Goal: Information Seeking & Learning: Check status

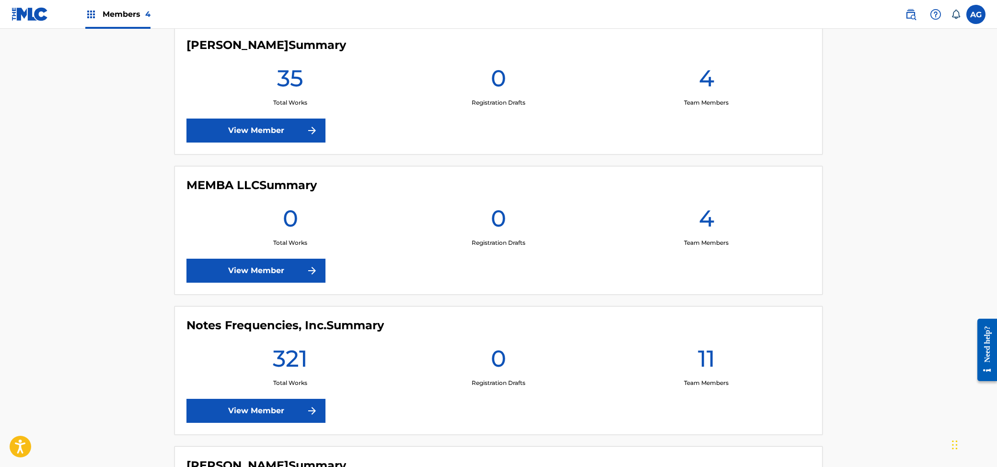
scroll to position [280, 0]
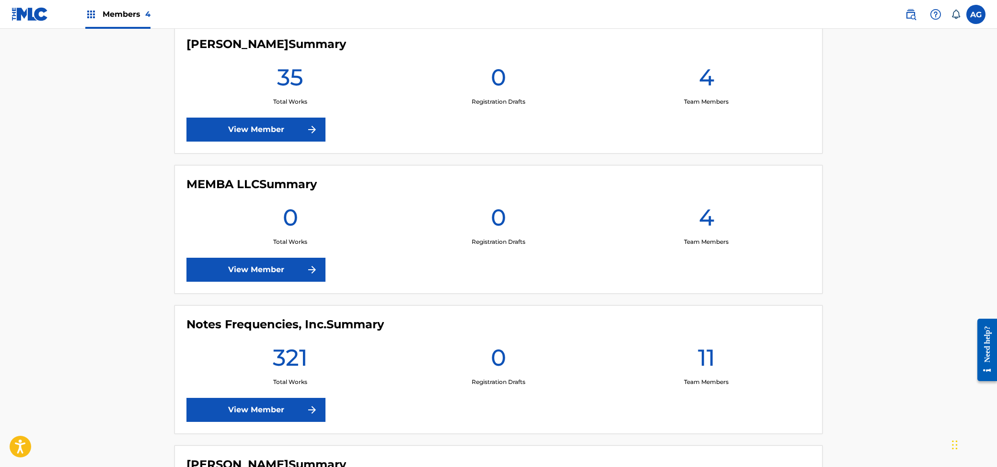
click at [255, 410] on link "View Member" at bounding box center [256, 410] width 139 height 24
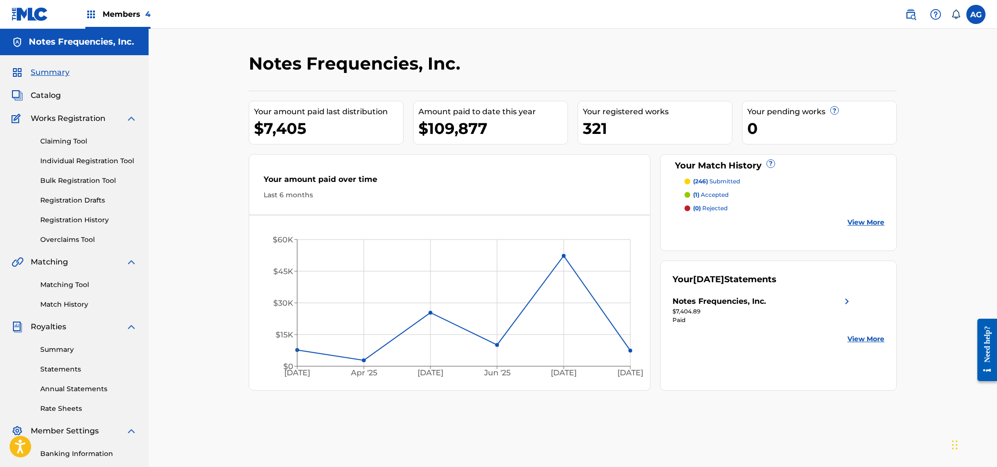
click at [980, 16] on label at bounding box center [976, 14] width 19 height 19
click at [976, 14] on input "AG Ally [PERSON_NAME] [EMAIL_ADDRESS][DOMAIN_NAME] Notification Preferences Pro…" at bounding box center [976, 14] width 0 height 0
click at [888, 136] on p "Log out" at bounding box center [883, 135] width 23 height 9
click at [976, 14] on input "AG Ally [PERSON_NAME] [EMAIL_ADDRESS][DOMAIN_NAME] Notification Preferences Pro…" at bounding box center [976, 14] width 0 height 0
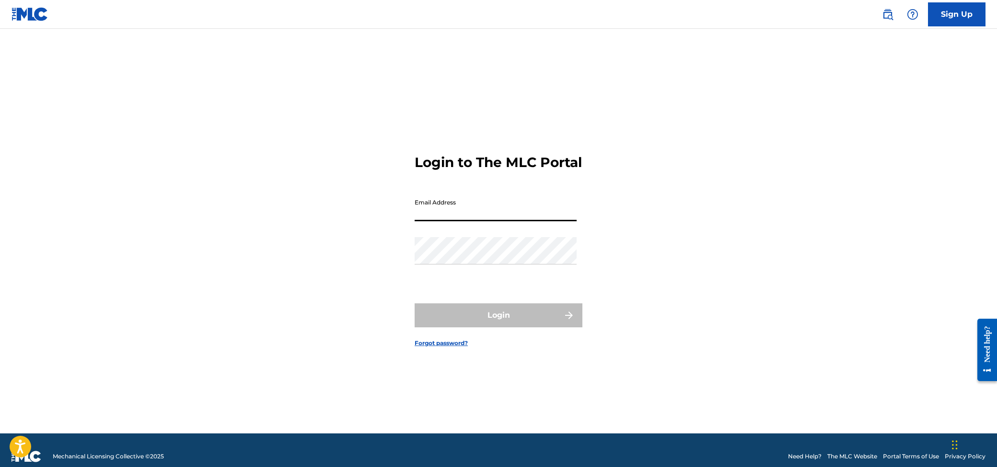
click at [506, 210] on input "Email Address" at bounding box center [496, 207] width 162 height 27
type input "[EMAIL_ADDRESS][DOMAIN_NAME]"
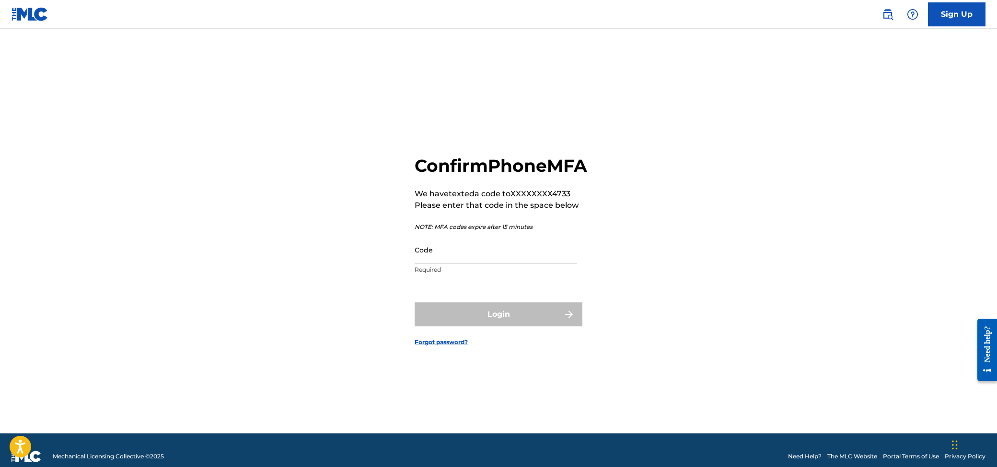
click at [201, 327] on div "Confirm Phone MFA We have texted a code to XXXXXXXX4733 Please enter that code …" at bounding box center [498, 243] width 671 height 380
click at [449, 263] on input "Code" at bounding box center [496, 249] width 162 height 27
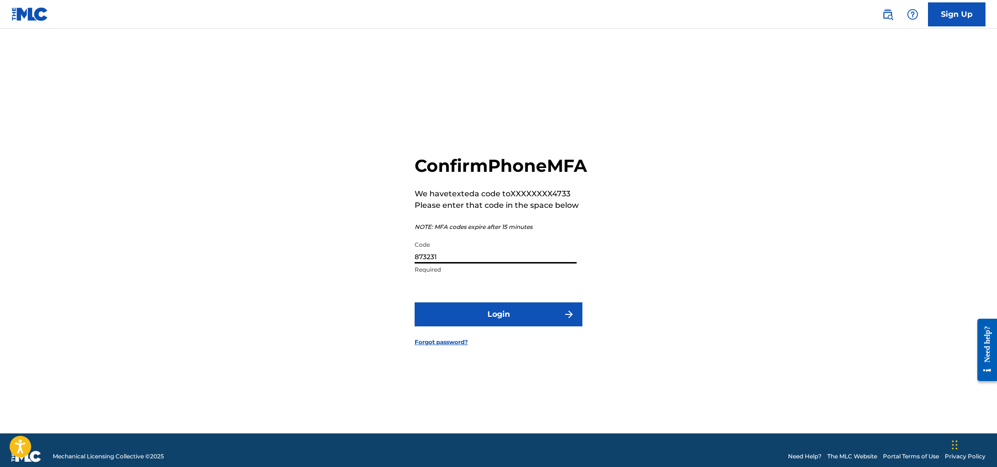
type input "873231"
click at [514, 326] on button "Login" at bounding box center [499, 314] width 168 height 24
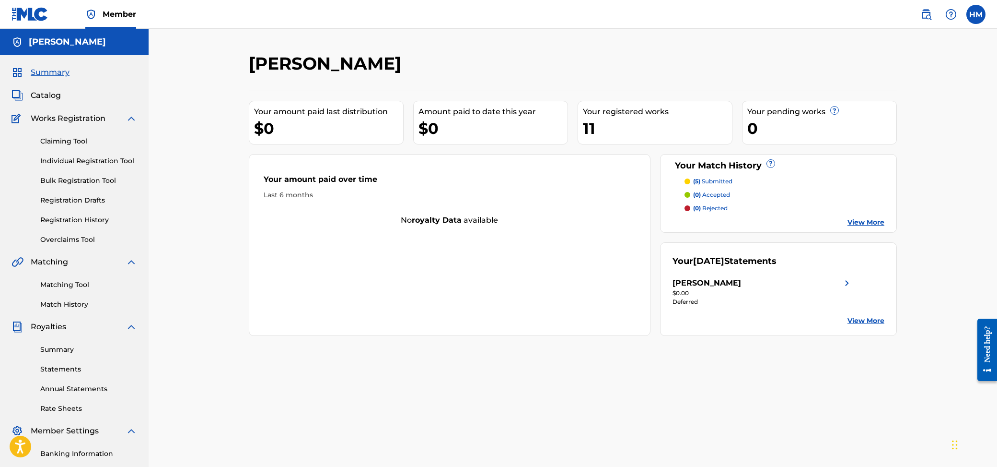
click at [199, 117] on div "[PERSON_NAME] Your amount paid last distribution $0 Amount paid to date this ye…" at bounding box center [573, 289] width 849 height 520
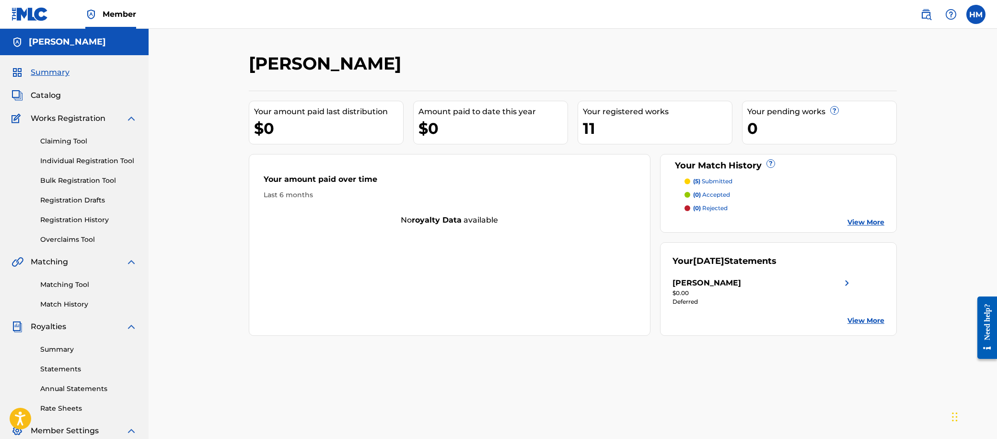
click at [865, 223] on link "View More" at bounding box center [866, 222] width 37 height 10
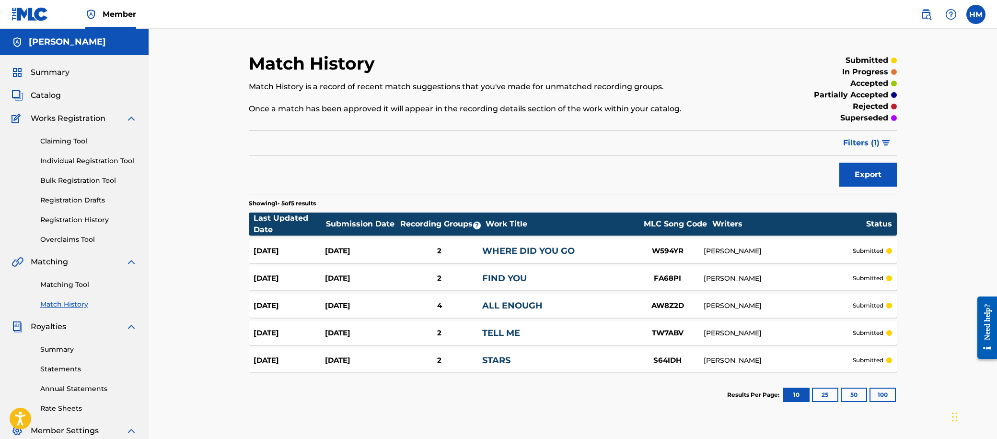
click at [838, 242] on div "[DATE] [DATE] 2 WHERE DID YOU GO W594YR [PERSON_NAME] submitted" at bounding box center [573, 251] width 648 height 24
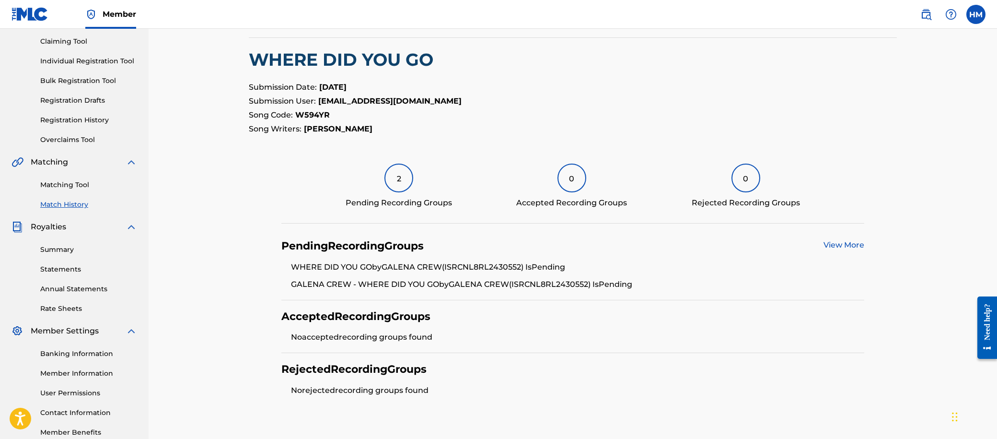
scroll to position [148, 0]
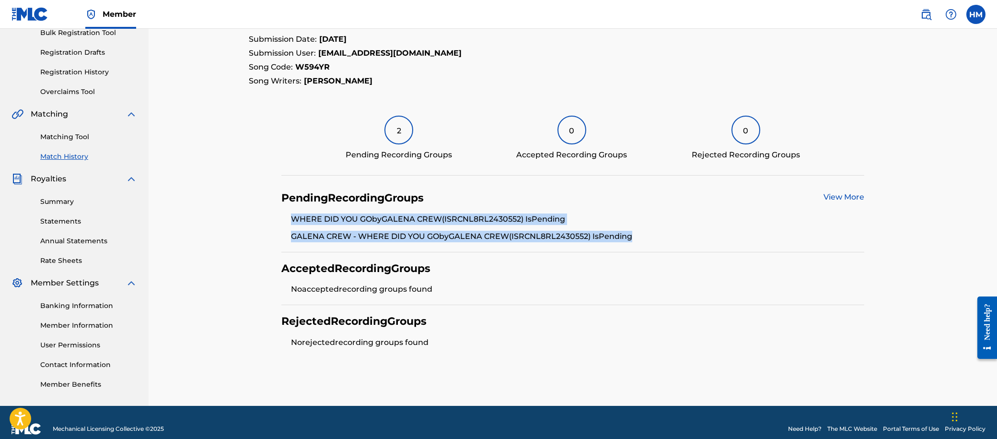
drag, startPoint x: 273, startPoint y: 211, endPoint x: 693, endPoint y: 245, distance: 421.4
click at [693, 245] on section "Pending Recording Groups View More WHERE DID YOU GO by GALENA CREW (ISRC NL8RL2…" at bounding box center [573, 270] width 648 height 176
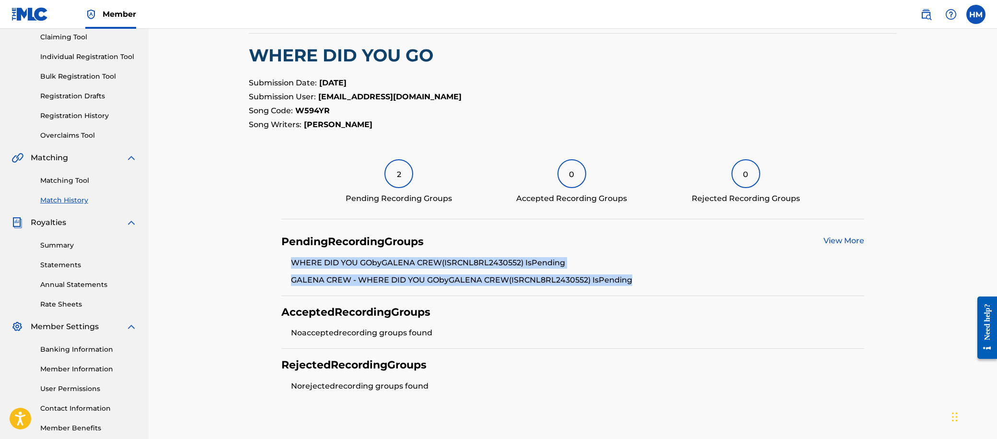
scroll to position [105, 0]
drag, startPoint x: 410, startPoint y: 81, endPoint x: 241, endPoint y: 79, distance: 168.8
click at [242, 79] on div "< Back Match History - View Submission All recording data featured below has be…" at bounding box center [572, 198] width 671 height 501
click at [241, 79] on div "< Back Match History - View Submission All recording data featured below has be…" at bounding box center [572, 198] width 671 height 501
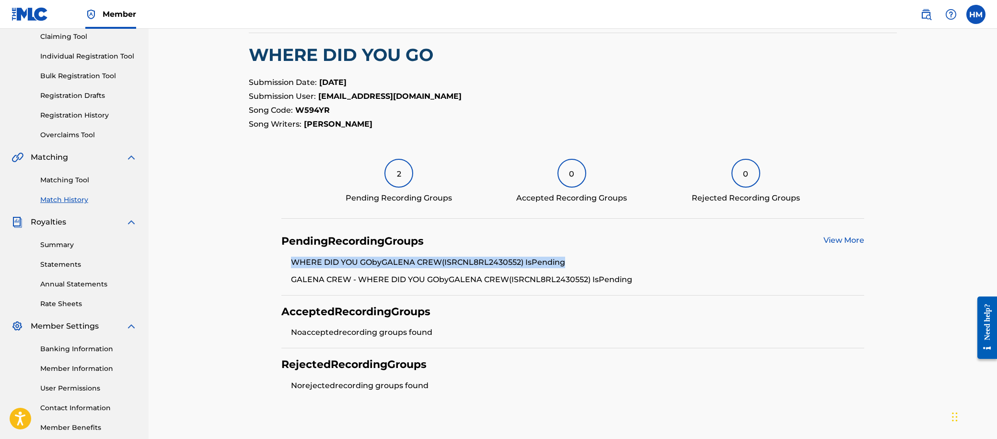
drag, startPoint x: 587, startPoint y: 265, endPoint x: 313, endPoint y: 252, distance: 274.6
click at [313, 252] on div "Pending Recording Groups View More WHERE DID YOU GO by GALENA CREW (ISRC NL8RL2…" at bounding box center [573, 260] width 584 height 70
click at [547, 248] on div "Pending Recording Groups View More WHERE DID YOU GO by GALENA CREW (ISRC NL8RL2…" at bounding box center [573, 260] width 584 height 70
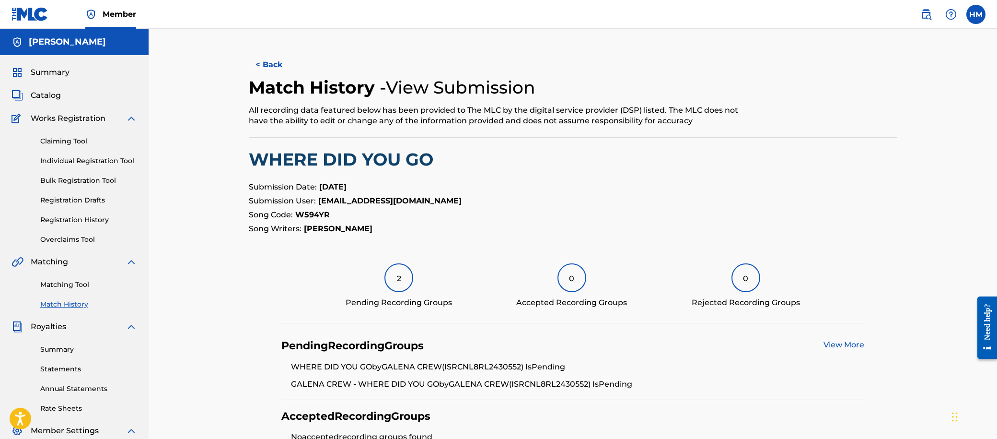
scroll to position [1, 0]
click at [268, 58] on button "< Back" at bounding box center [278, 64] width 58 height 24
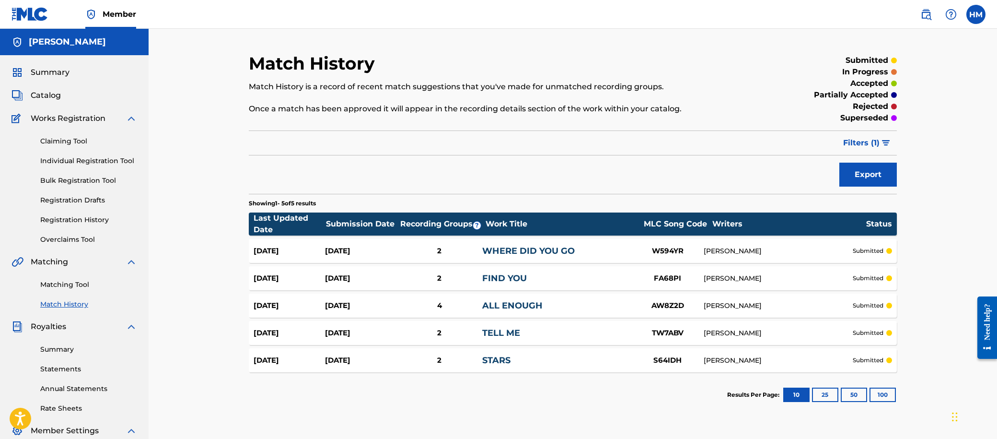
click at [446, 305] on div "4" at bounding box center [440, 305] width 86 height 11
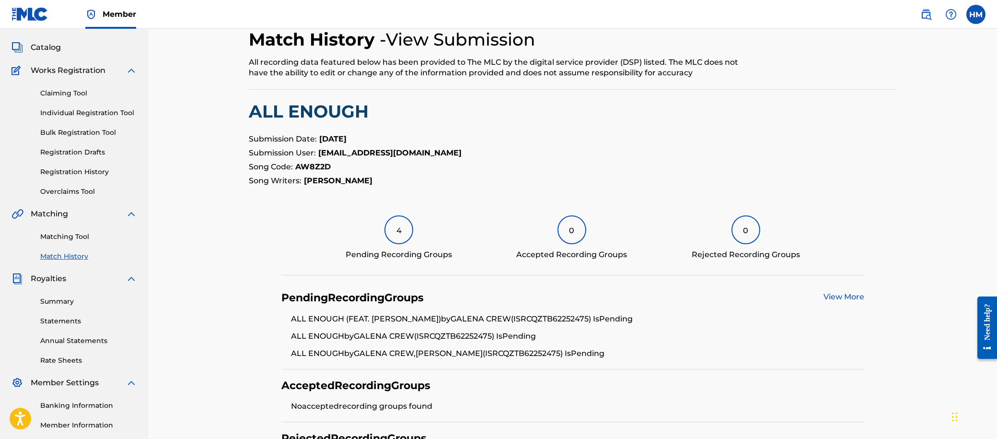
scroll to position [49, 0]
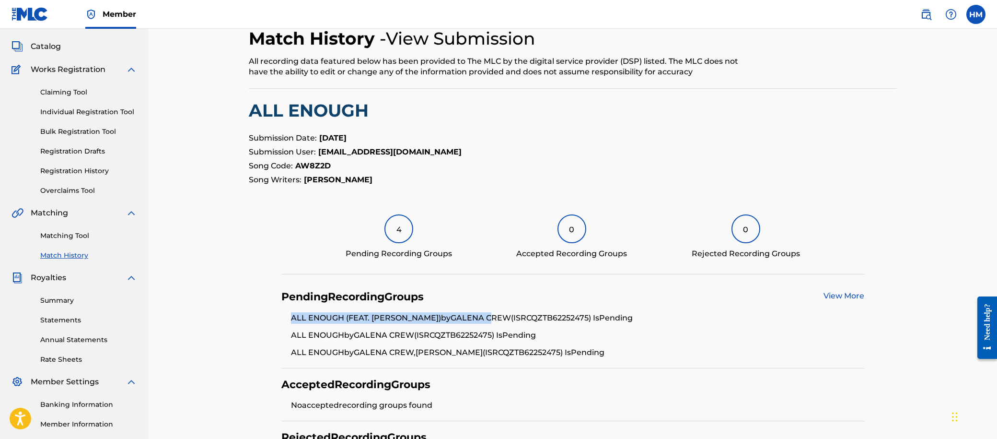
drag, startPoint x: 286, startPoint y: 317, endPoint x: 444, endPoint y: 320, distance: 157.3
click at [444, 320] on ul "ALL ENOUGH (FEAT. [PERSON_NAME]) by GALENA CREW (ISRC QZTB62252475 ) Is Pending…" at bounding box center [573, 335] width 584 height 46
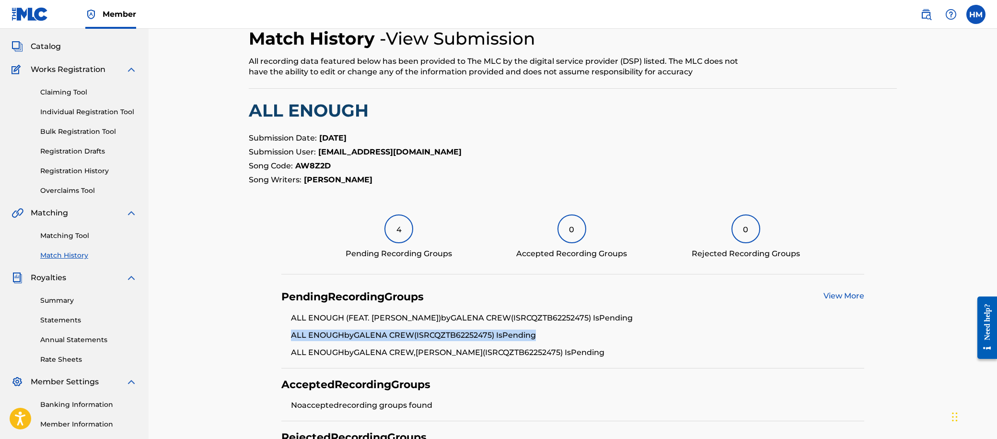
drag, startPoint x: 267, startPoint y: 332, endPoint x: 458, endPoint y: 345, distance: 191.3
click at [458, 345] on section "Pending Recording Groups View More ALL ENOUGH (FEAT. [PERSON_NAME]) by GALENA C…" at bounding box center [573, 377] width 648 height 193
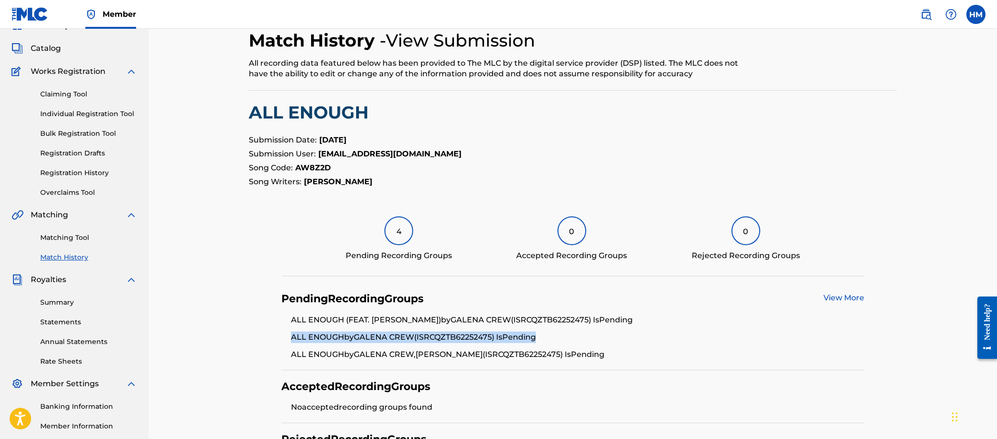
scroll to position [47, 0]
click at [80, 173] on link "Registration History" at bounding box center [88, 173] width 97 height 10
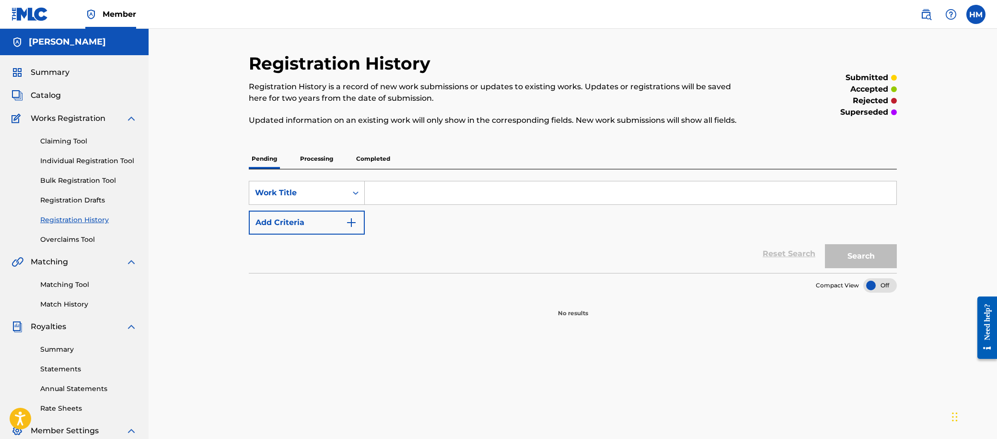
click at [395, 153] on div "Pending Processing Completed" at bounding box center [573, 159] width 648 height 20
click at [384, 158] on p "Completed" at bounding box center [373, 159] width 40 height 20
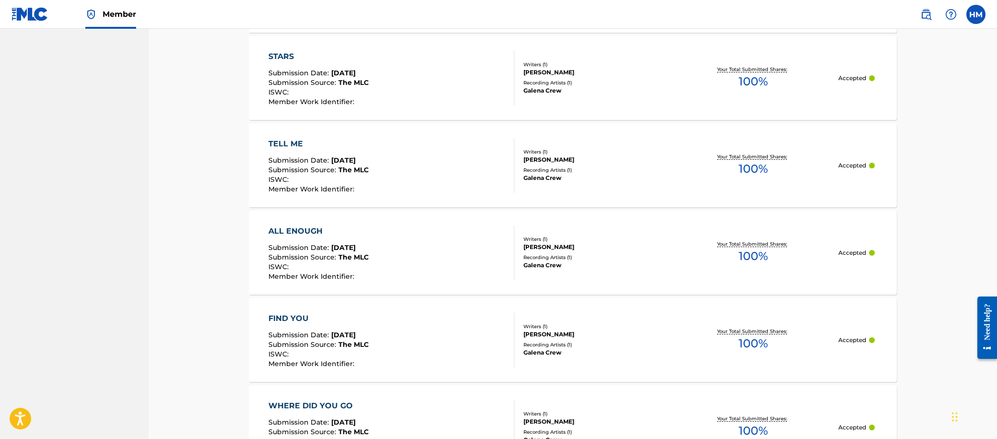
scroll to position [741, 0]
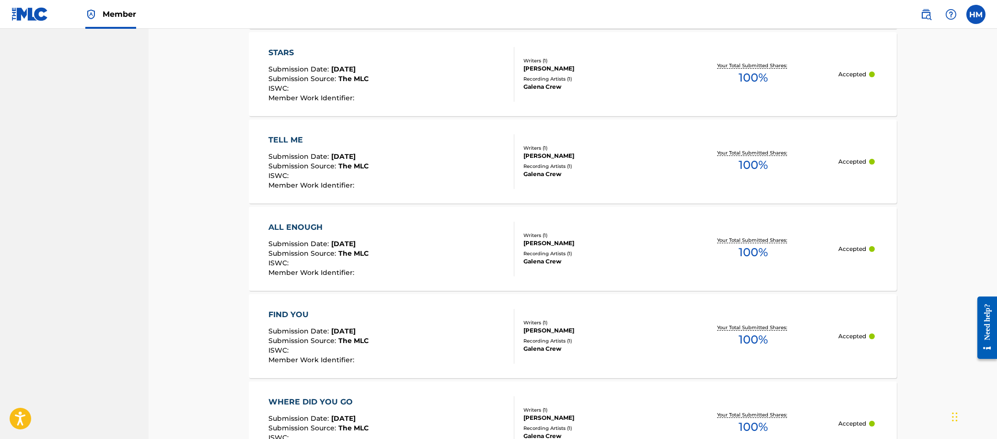
click at [498, 170] on div "TELL ME Submission Date : [DATE] Submission Source : The MLC ISWC : Member Work…" at bounding box center [392, 161] width 246 height 55
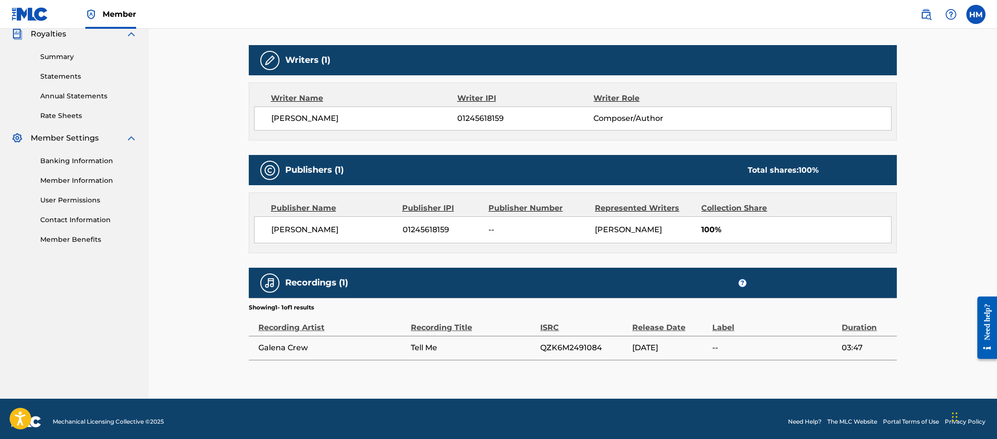
scroll to position [298, 0]
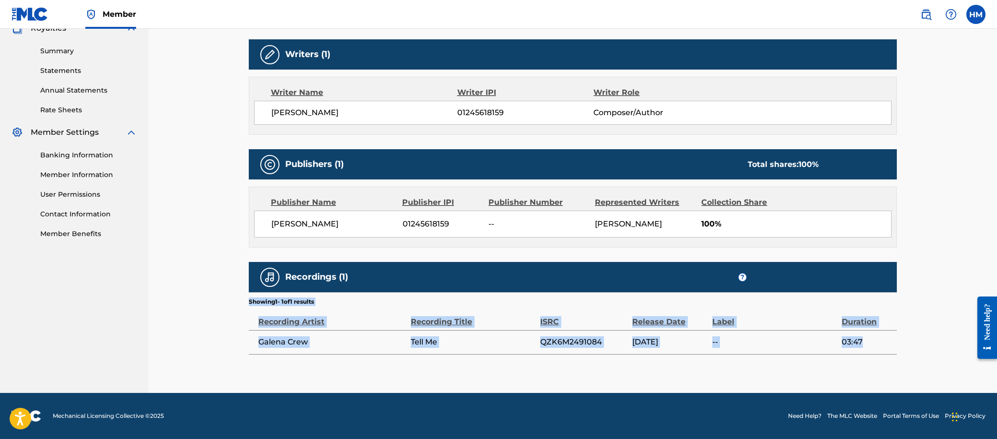
drag, startPoint x: 880, startPoint y: 337, endPoint x: 235, endPoint y: 316, distance: 645.8
click at [235, 316] on div "< Back Submission Date: [DATE] TELL ME Work Detail Member Work Identifier -- ML…" at bounding box center [573, 61] width 849 height 662
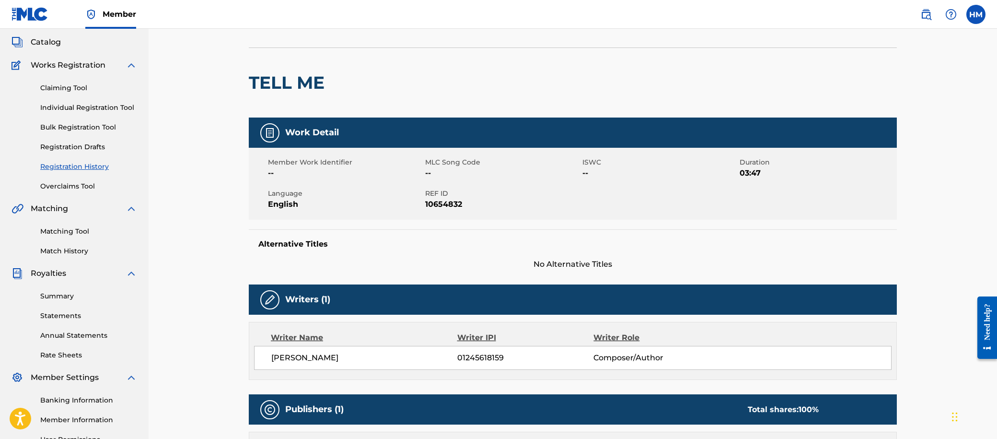
scroll to position [54, 0]
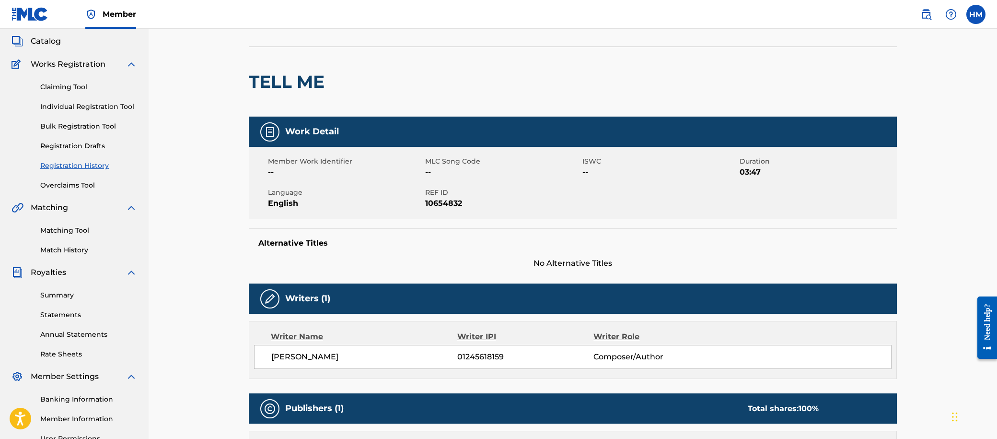
click at [72, 316] on link "Statements" at bounding box center [88, 315] width 97 height 10
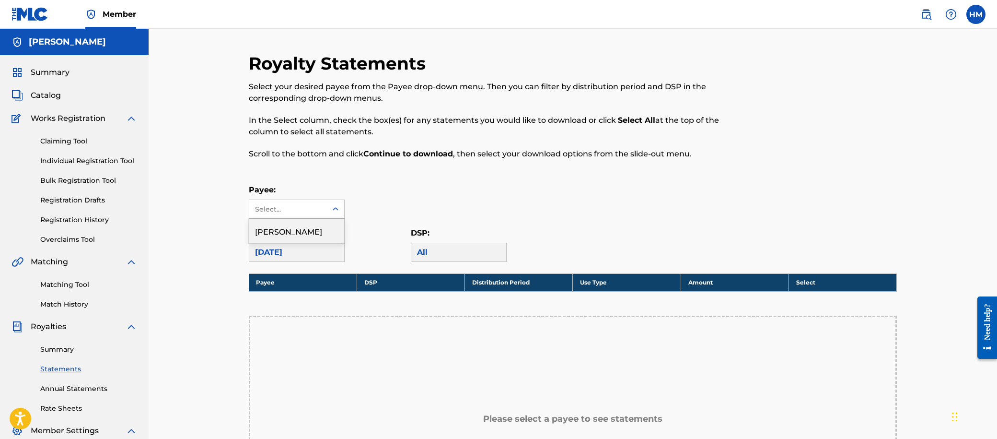
click at [284, 206] on div "Select..." at bounding box center [287, 209] width 65 height 10
click at [281, 230] on div "[PERSON_NAME]" at bounding box center [296, 231] width 95 height 24
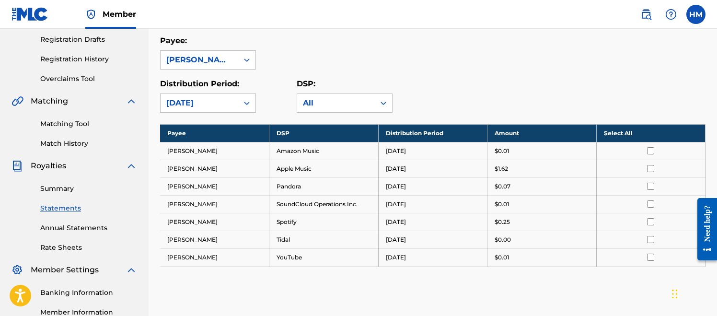
scroll to position [162, 0]
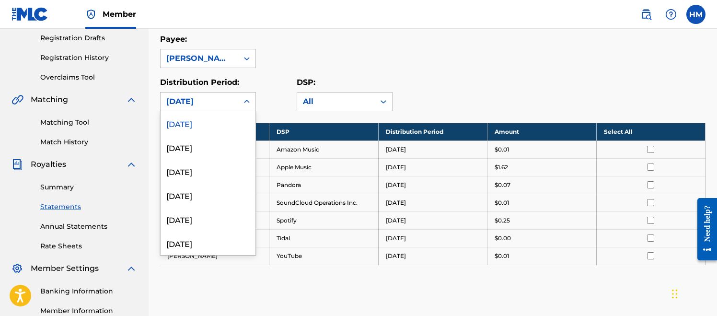
click at [204, 98] on div "[DATE]" at bounding box center [199, 102] width 66 height 12
click at [188, 148] on div "[DATE]" at bounding box center [208, 147] width 95 height 24
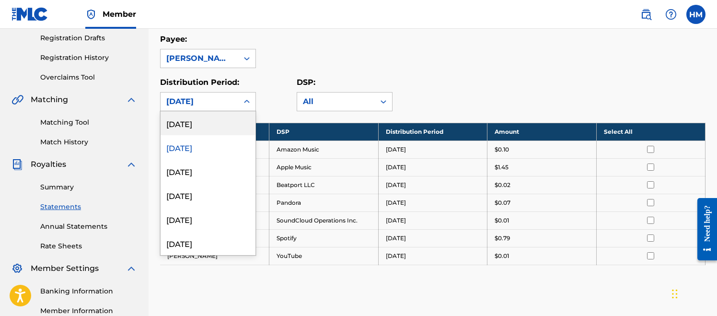
click at [203, 102] on div "[DATE]" at bounding box center [199, 102] width 66 height 12
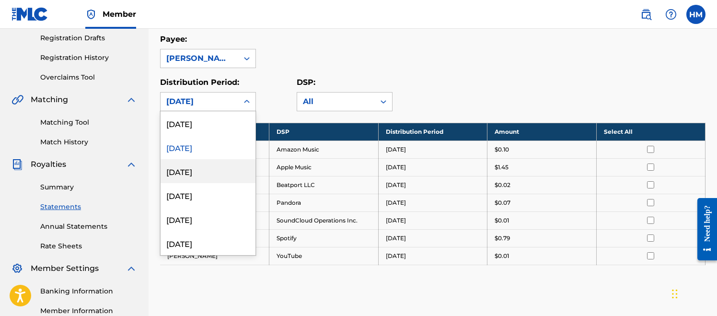
click at [193, 180] on div "[DATE]" at bounding box center [208, 171] width 95 height 24
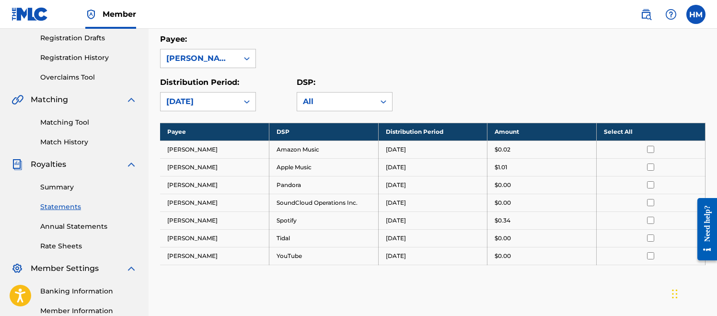
click at [197, 101] on div "[DATE]" at bounding box center [199, 102] width 66 height 12
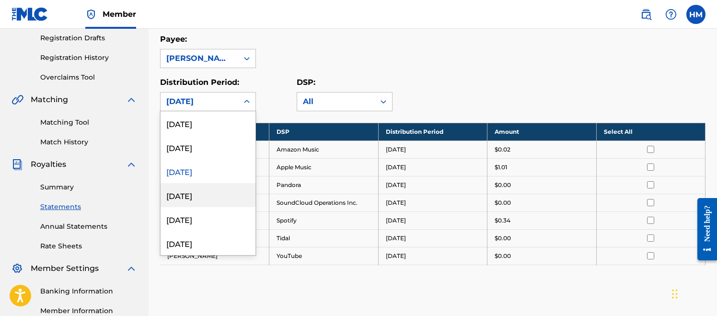
click at [193, 198] on div "[DATE]" at bounding box center [208, 195] width 95 height 24
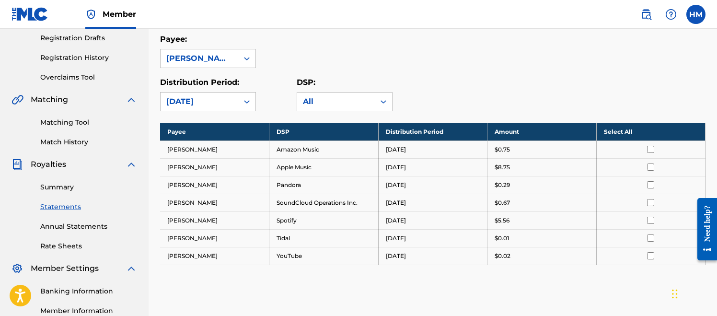
click at [217, 104] on div "[DATE]" at bounding box center [199, 102] width 66 height 12
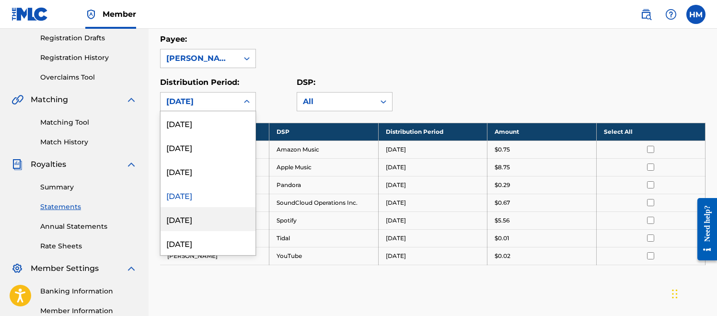
click at [212, 224] on div "[DATE]" at bounding box center [208, 219] width 95 height 24
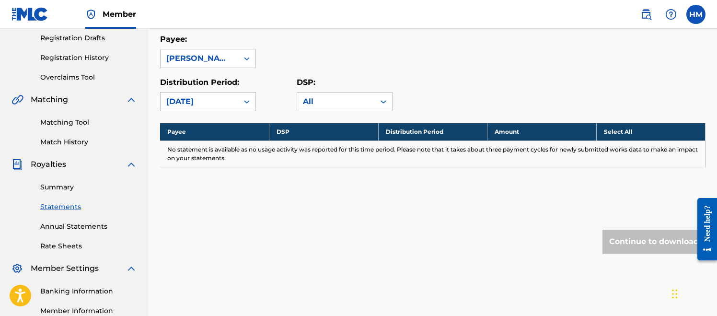
click at [200, 101] on div "[DATE]" at bounding box center [199, 102] width 66 height 12
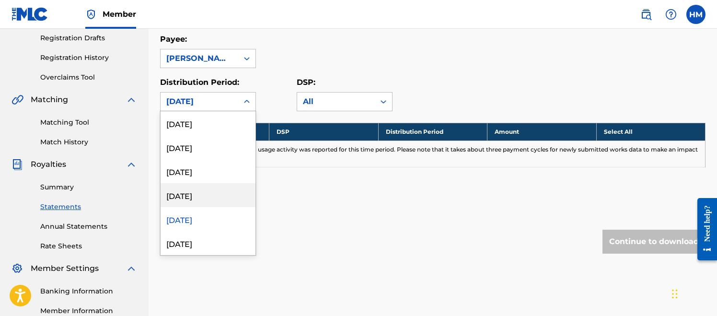
click at [208, 200] on div "[DATE]" at bounding box center [208, 195] width 95 height 24
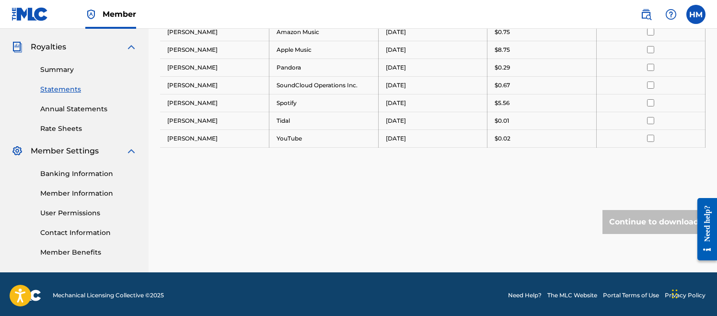
scroll to position [280, 0]
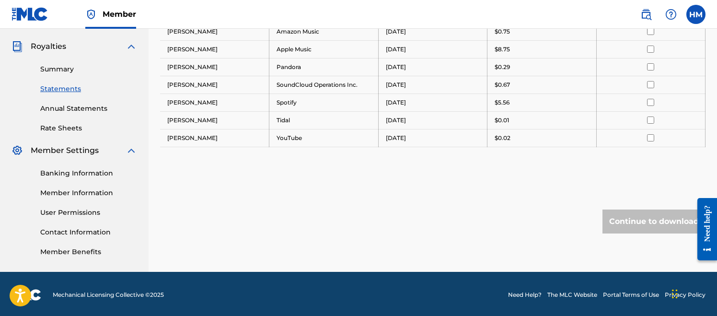
click at [61, 173] on link "Banking Information" at bounding box center [88, 173] width 97 height 10
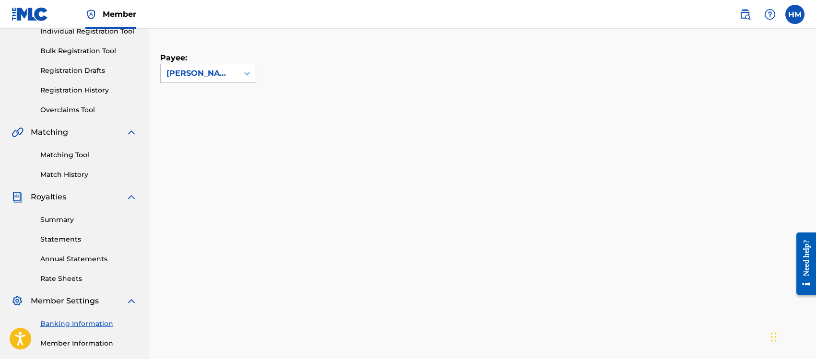
scroll to position [128, 0]
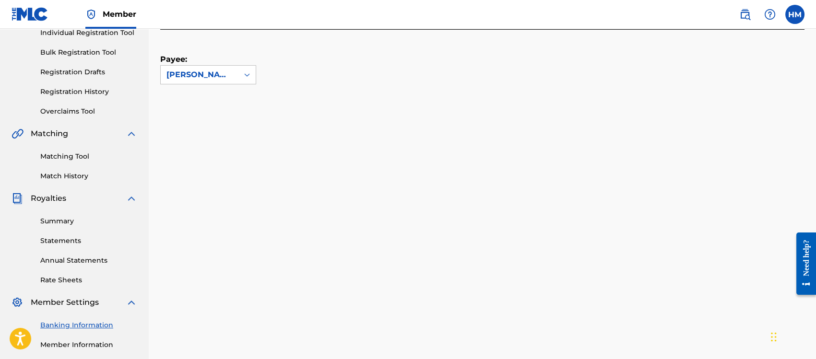
click at [94, 90] on link "Registration History" at bounding box center [88, 92] width 97 height 10
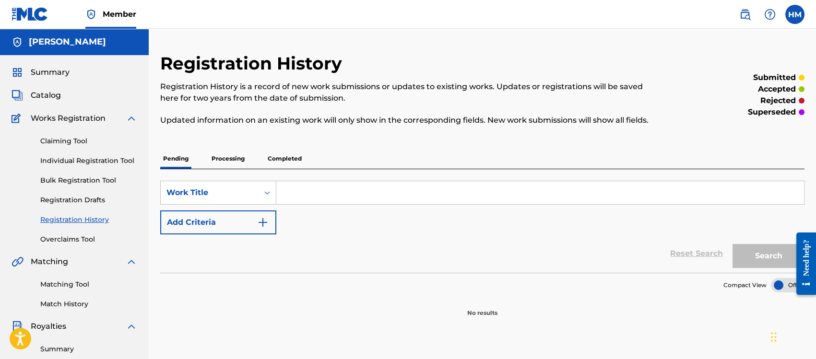
click at [270, 163] on p "Completed" at bounding box center [285, 159] width 40 height 20
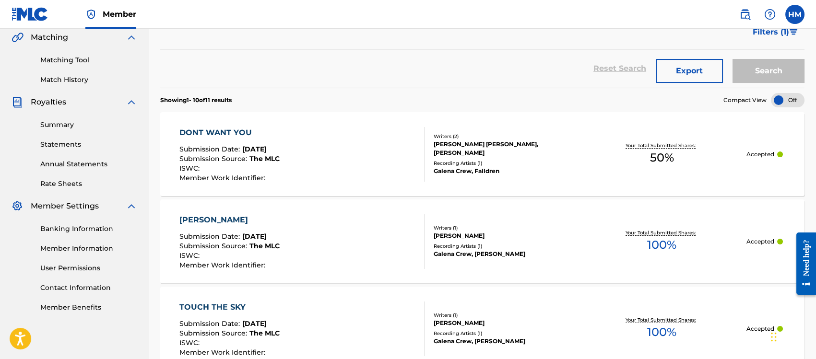
scroll to position [227, 0]
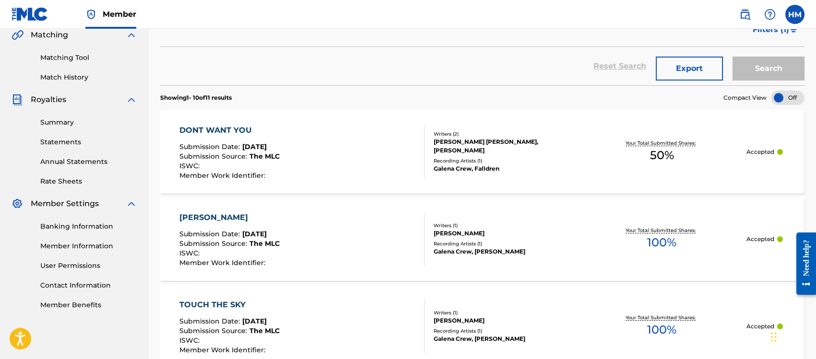
click at [302, 223] on div "[PERSON_NAME] Submission Date : [DATE] Submission Source : The MLC ISWC : Membe…" at bounding box center [301, 239] width 245 height 55
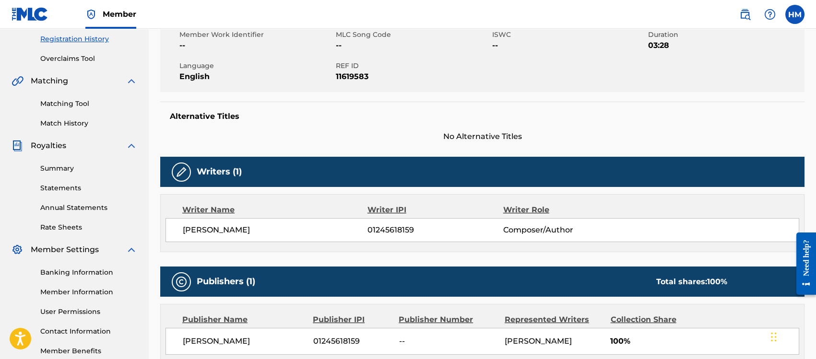
scroll to position [187, 0]
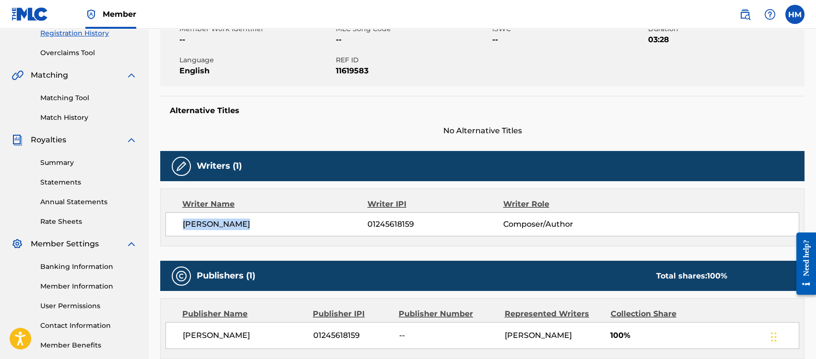
drag, startPoint x: 272, startPoint y: 228, endPoint x: 166, endPoint y: 220, distance: 105.8
click at [166, 220] on div "[PERSON_NAME] 01245618159 Composer/Author" at bounding box center [481, 224] width 633 height 24
click at [321, 187] on div "Writers (1) Writer Name Writer IPI Writer Role [PERSON_NAME] 01245618159 Compos…" at bounding box center [482, 198] width 644 height 95
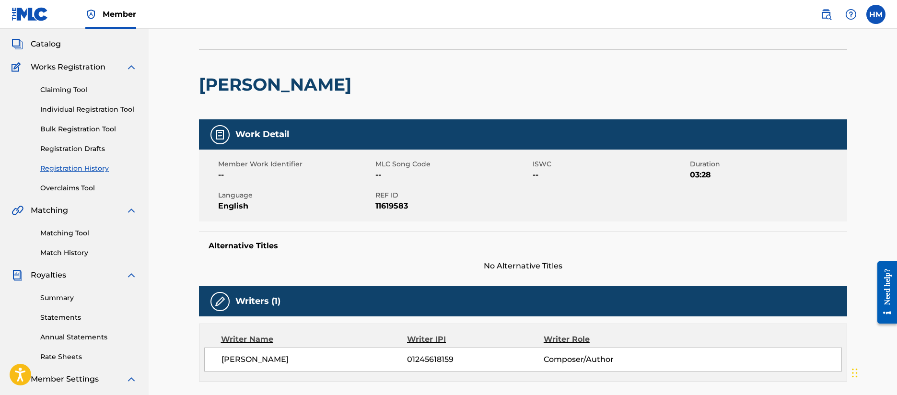
scroll to position [53, 0]
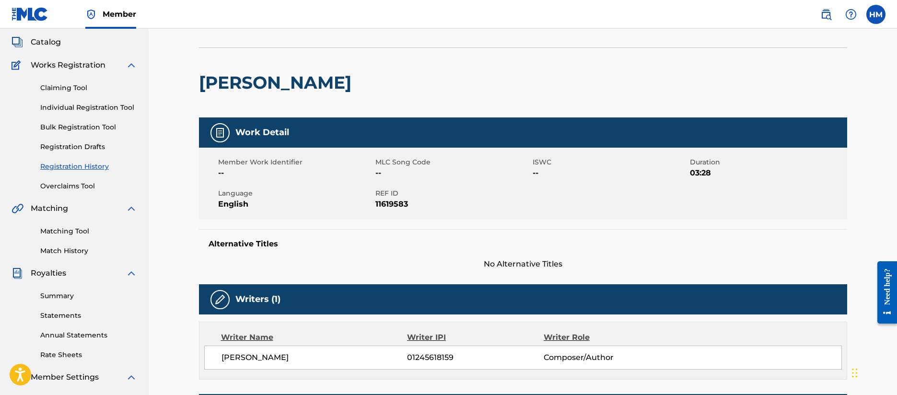
click at [222, 62] on div "[PERSON_NAME]" at bounding box center [277, 83] width 157 height 70
click at [194, 93] on div "< Back Submission Date: [DATE] [PERSON_NAME] Work Detail Member Work Identifier…" at bounding box center [523, 319] width 671 height 638
click at [152, 335] on div "< Back Submission Date: [DATE] [PERSON_NAME] Work Detail Member Work Identifier…" at bounding box center [523, 307] width 749 height 662
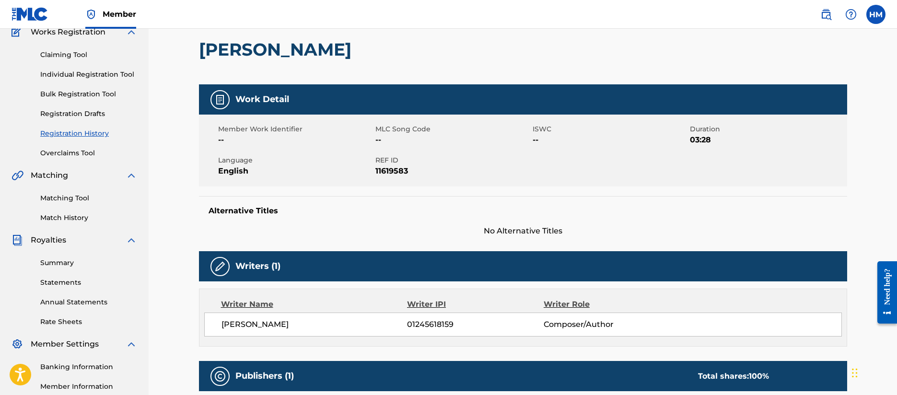
scroll to position [87, 0]
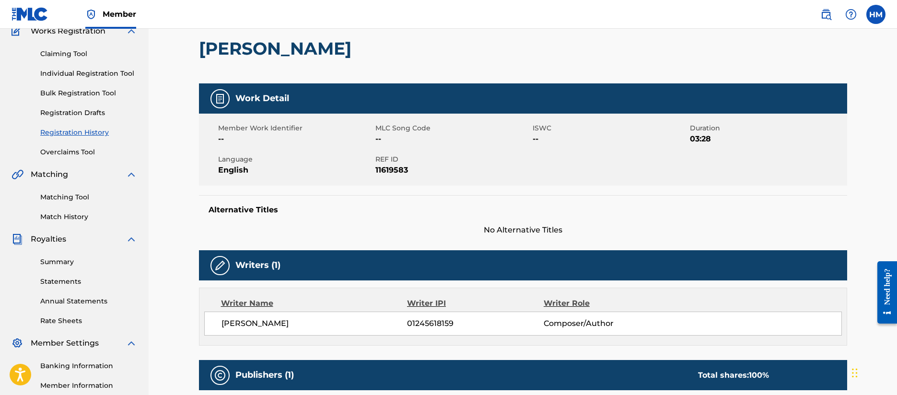
click at [55, 260] on link "Summary" at bounding box center [88, 262] width 97 height 10
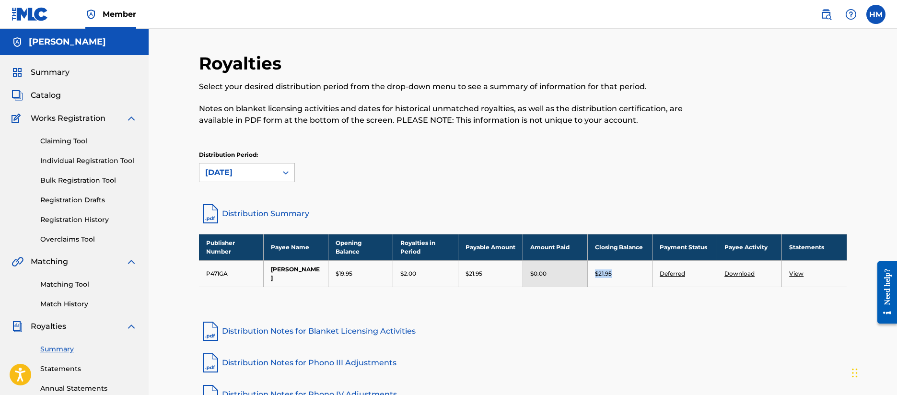
drag, startPoint x: 622, startPoint y: 270, endPoint x: 593, endPoint y: 270, distance: 28.8
click at [593, 270] on td "$21.95" at bounding box center [619, 273] width 65 height 26
click at [610, 320] on link "Distribution Notes for Blanket Licensing Activities" at bounding box center [523, 331] width 648 height 23
click at [625, 163] on div "Distribution Period: [DATE]" at bounding box center [523, 167] width 648 height 32
click at [235, 170] on div "[DATE]" at bounding box center [238, 173] width 66 height 12
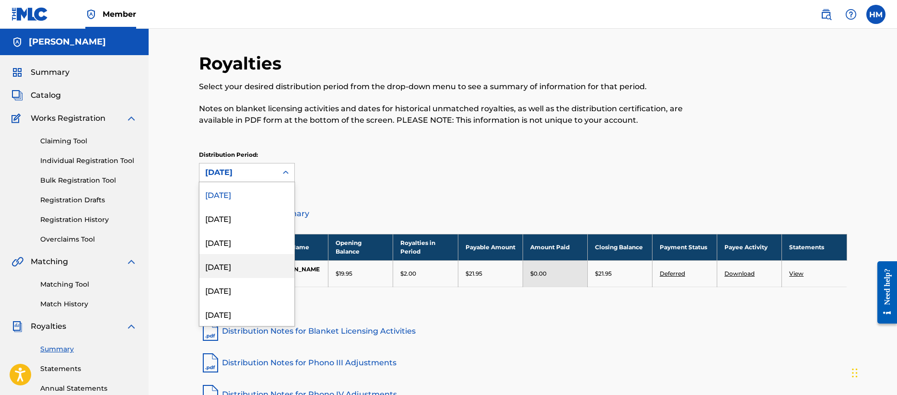
click at [213, 266] on div "[DATE]" at bounding box center [246, 266] width 95 height 24
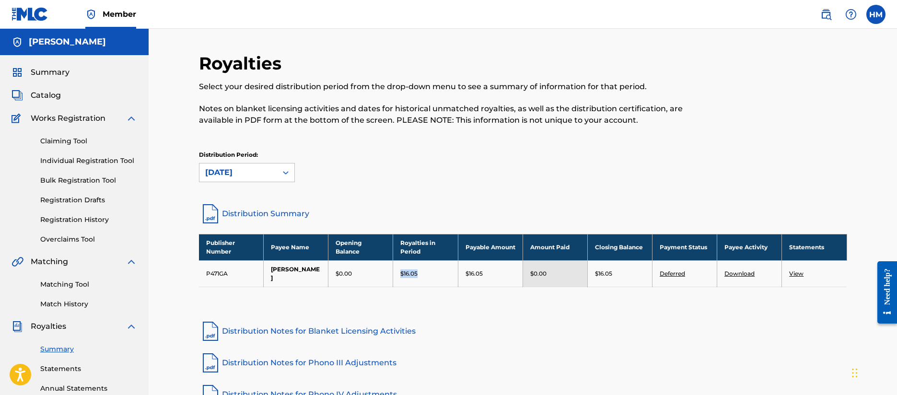
drag, startPoint x: 401, startPoint y: 269, endPoint x: 424, endPoint y: 272, distance: 23.7
click at [424, 272] on div "$16.05" at bounding box center [425, 274] width 50 height 9
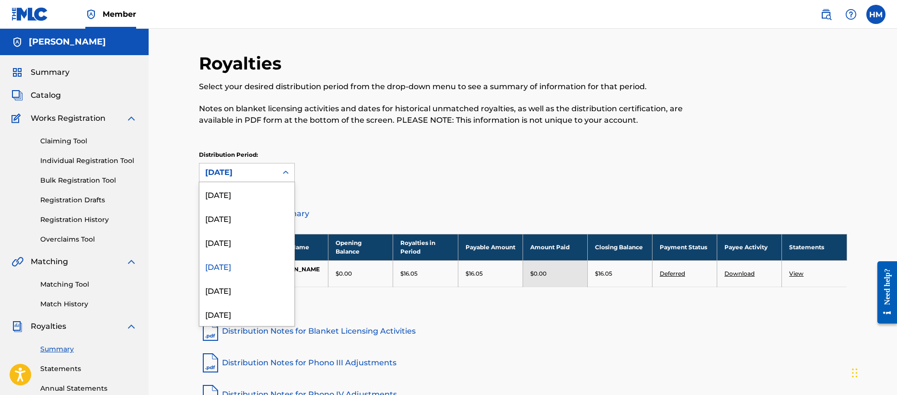
click at [237, 174] on div "[DATE]" at bounding box center [238, 173] width 66 height 12
click at [242, 245] on div "[DATE]" at bounding box center [246, 242] width 95 height 24
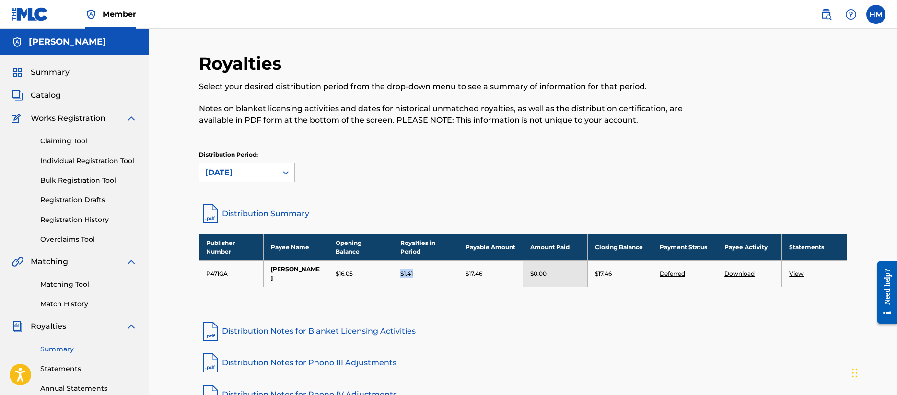
drag, startPoint x: 417, startPoint y: 270, endPoint x: 394, endPoint y: 268, distance: 22.6
click at [394, 268] on td "$1.41" at bounding box center [425, 273] width 65 height 26
click at [556, 94] on div "Select your desired distribution period from the drop-down menu to see a summar…" at bounding box center [448, 103] width 499 height 45
click at [173, 259] on div "Royalties Select your desired distribution period from the drop-down menu to se…" at bounding box center [523, 289] width 749 height 520
click at [66, 215] on link "Registration History" at bounding box center [88, 220] width 97 height 10
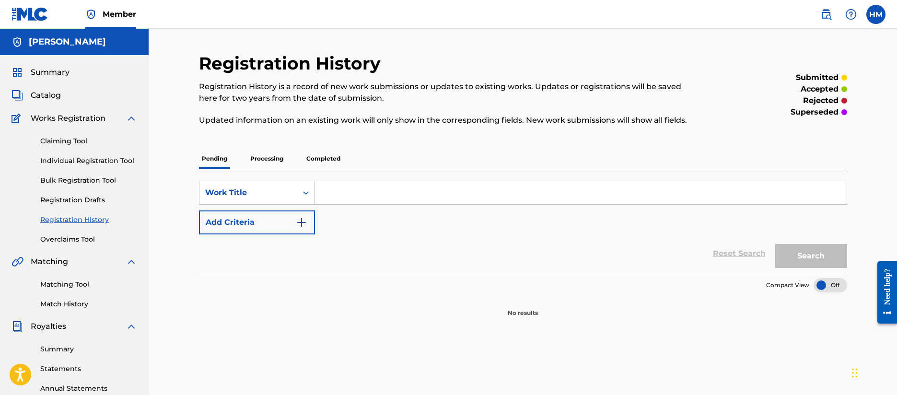
click at [314, 161] on p "Completed" at bounding box center [324, 159] width 40 height 20
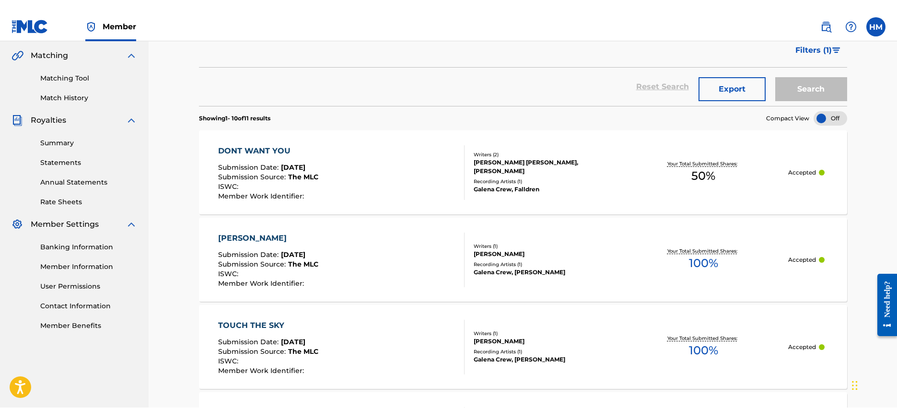
scroll to position [222, 0]
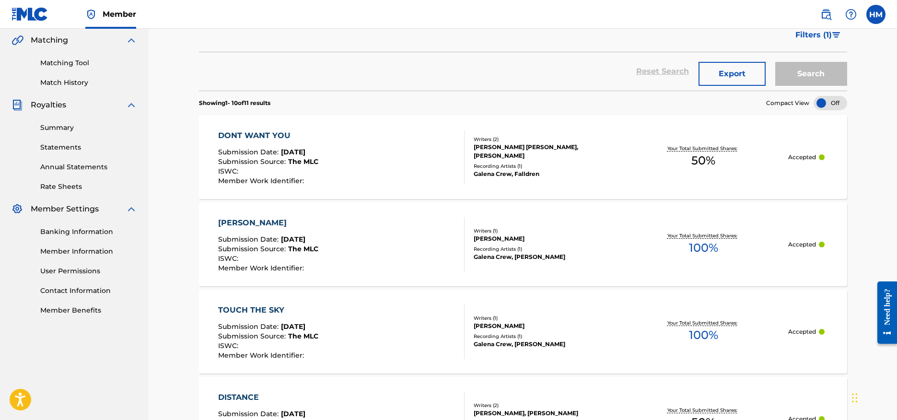
click at [63, 135] on div "Summary Statements Annual Statements Rate Sheets" at bounding box center [75, 151] width 126 height 81
click at [59, 124] on link "Summary" at bounding box center [88, 128] width 97 height 10
